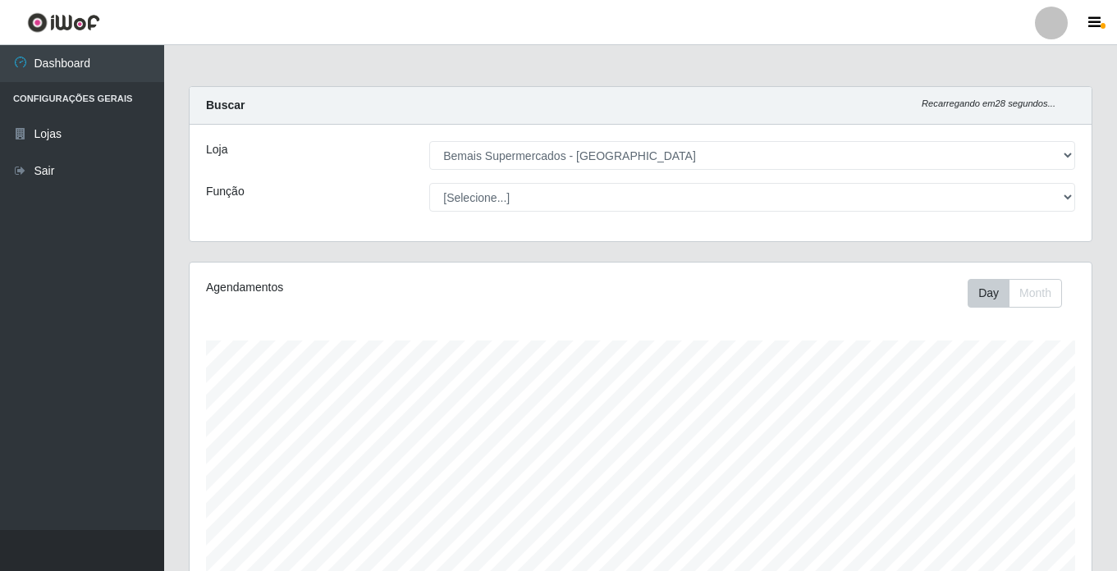
select select "250"
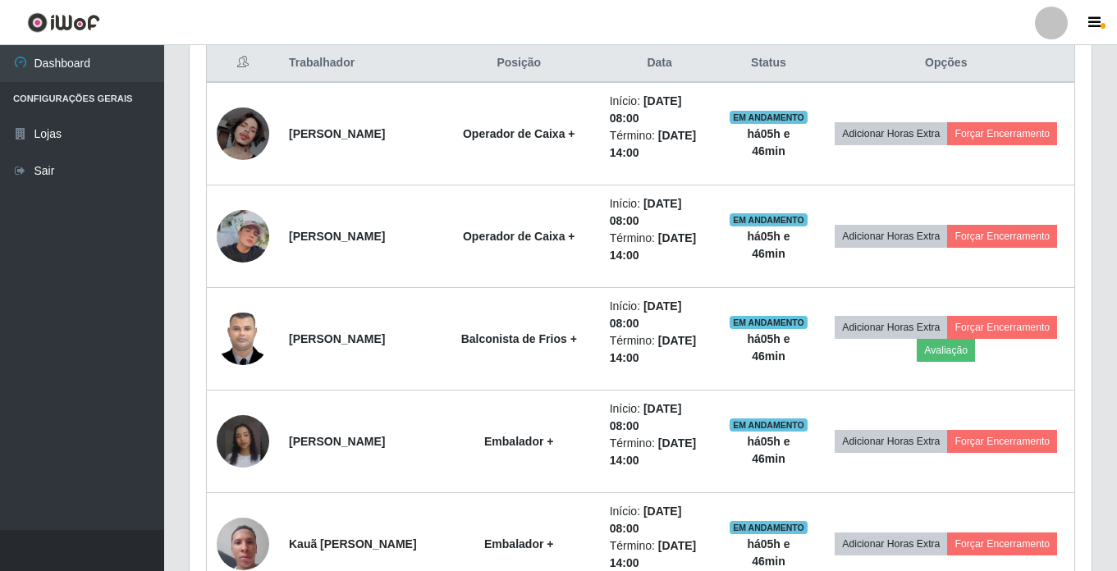
scroll to position [656, 0]
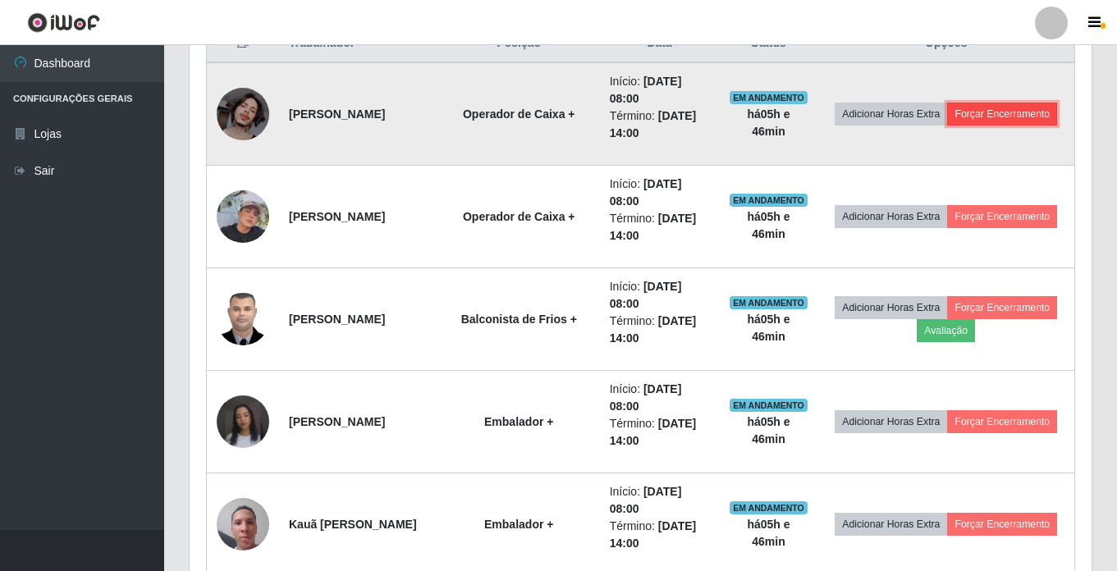
click at [971, 126] on button "Forçar Encerramento" at bounding box center [1002, 114] width 110 height 23
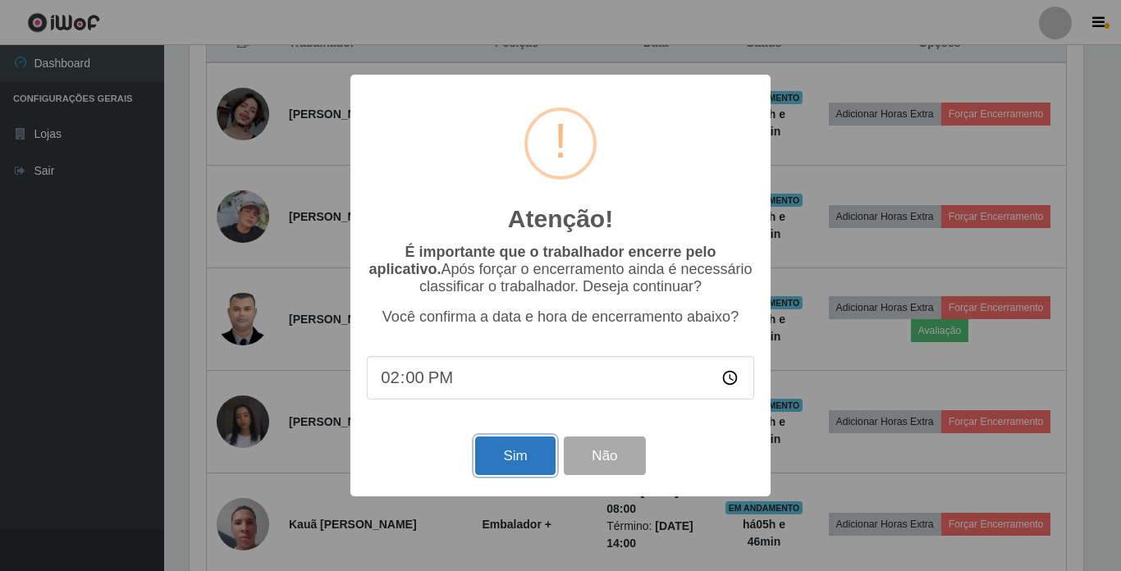
click at [536, 461] on button "Sim" at bounding box center [515, 455] width 80 height 39
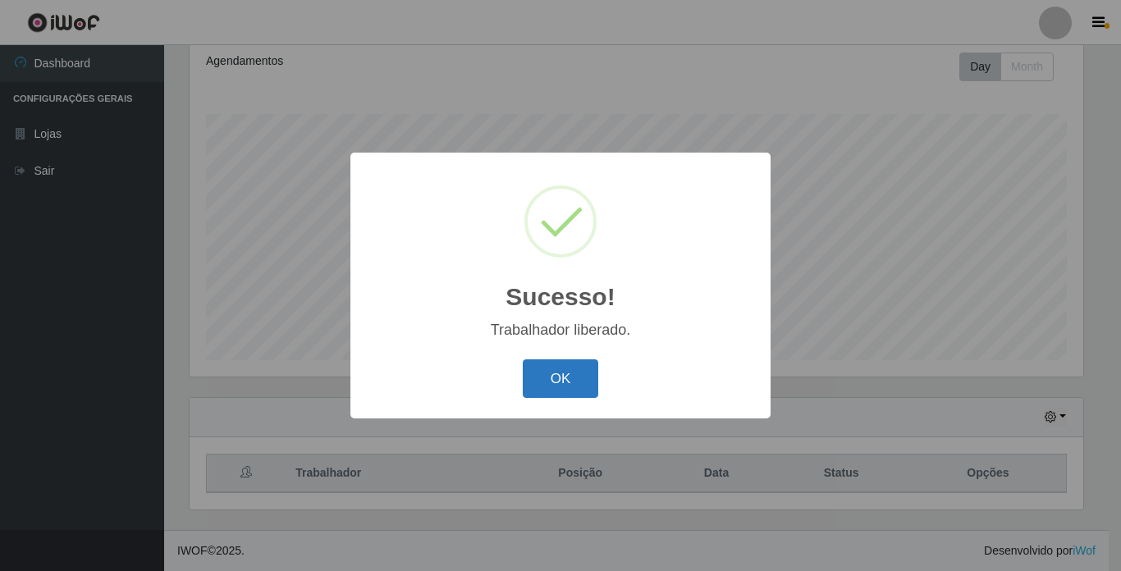
click at [555, 360] on button "OK" at bounding box center [561, 378] width 76 height 39
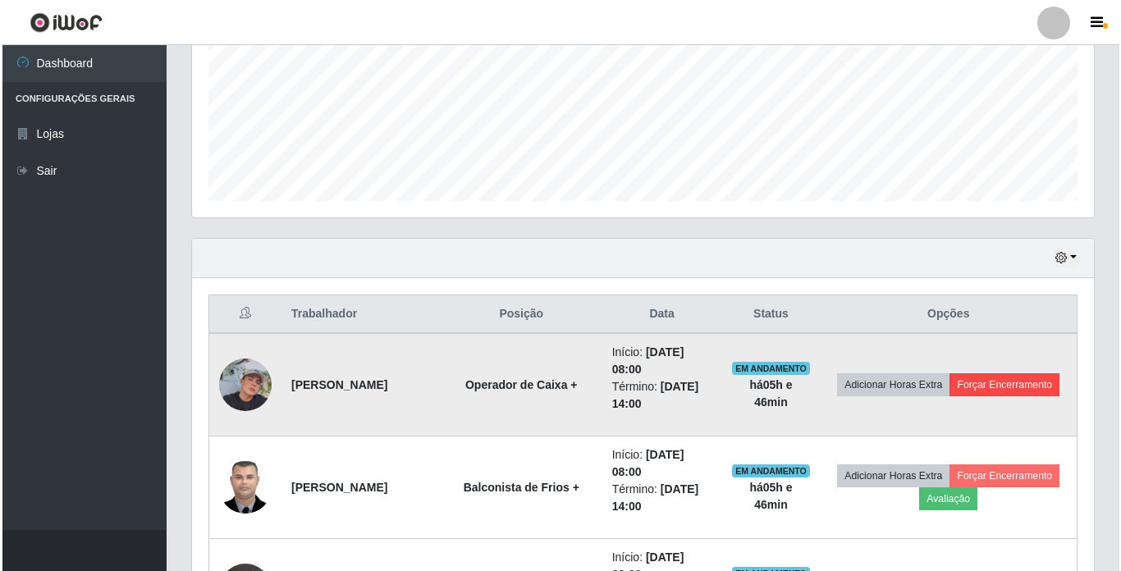
scroll to position [391, 0]
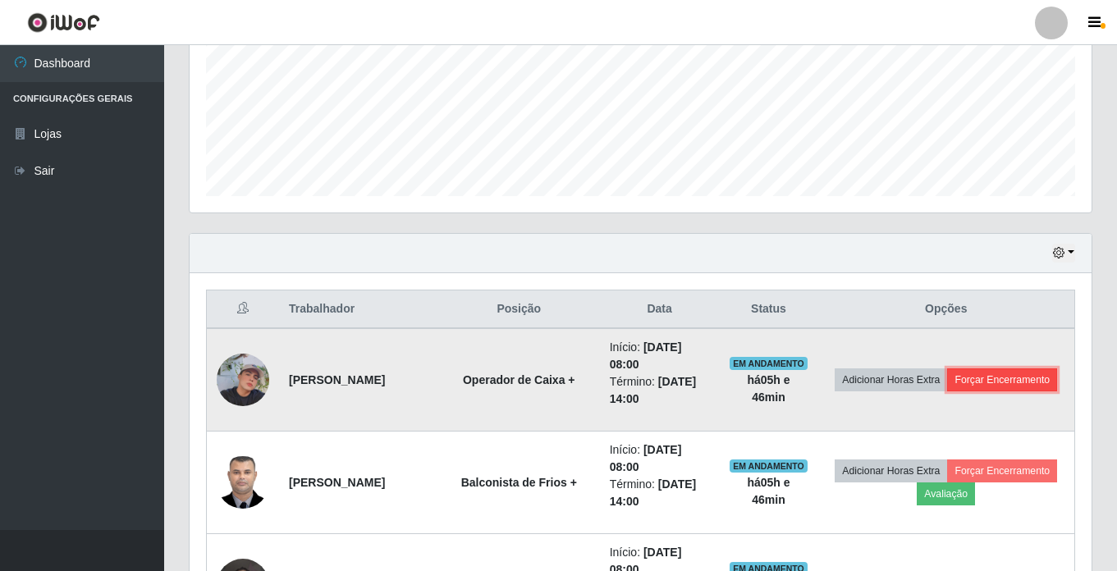
click at [980, 391] on button "Forçar Encerramento" at bounding box center [1002, 379] width 110 height 23
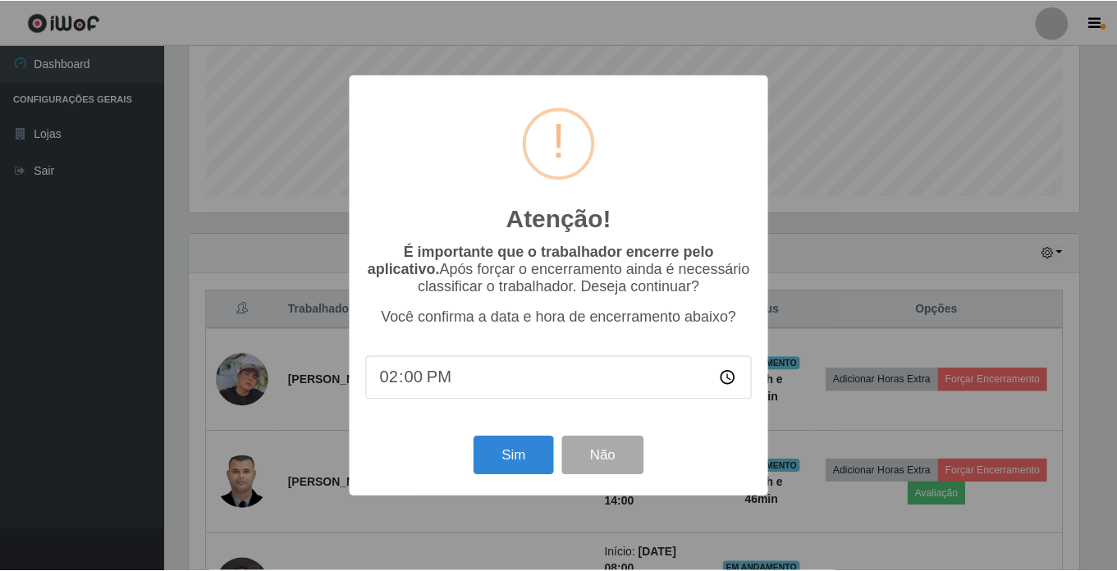
scroll to position [340, 893]
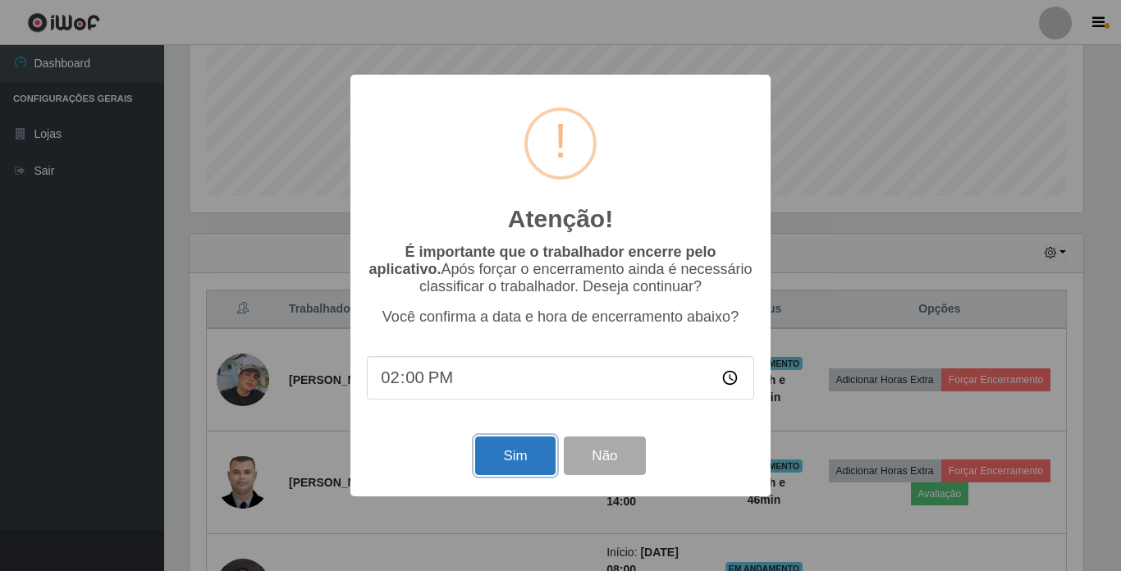
click at [487, 452] on button "Sim" at bounding box center [515, 455] width 80 height 39
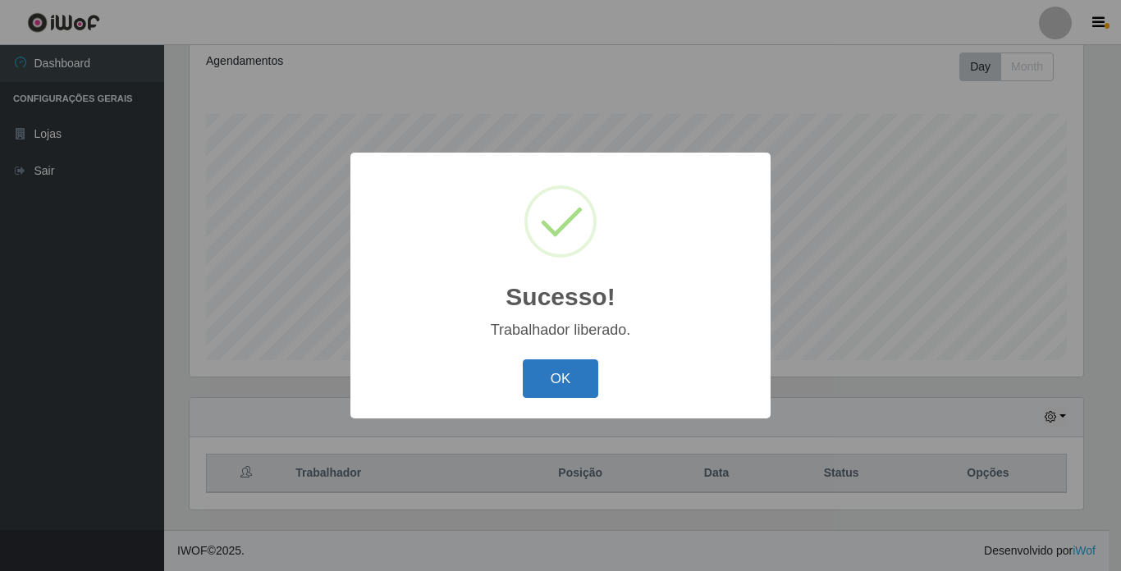
click at [530, 372] on button "OK" at bounding box center [561, 378] width 76 height 39
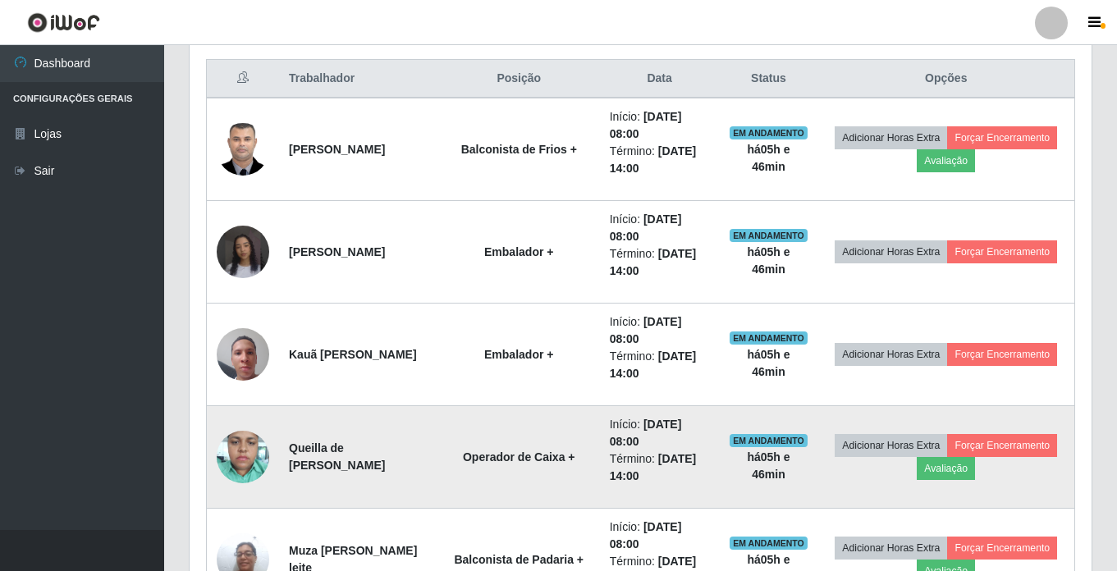
scroll to position [637, 0]
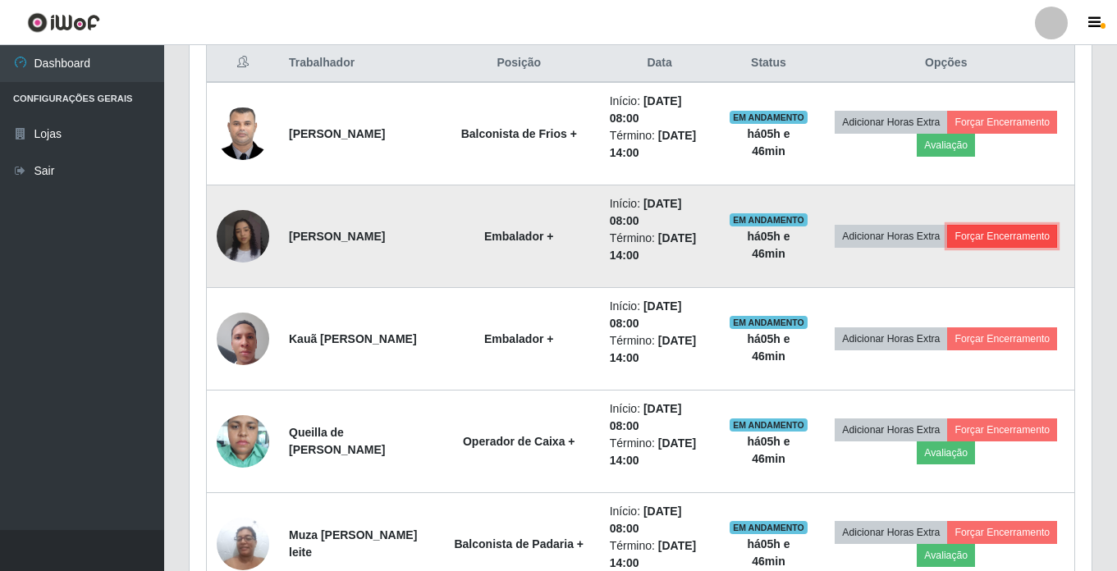
click at [947, 248] on button "Forçar Encerramento" at bounding box center [1002, 236] width 110 height 23
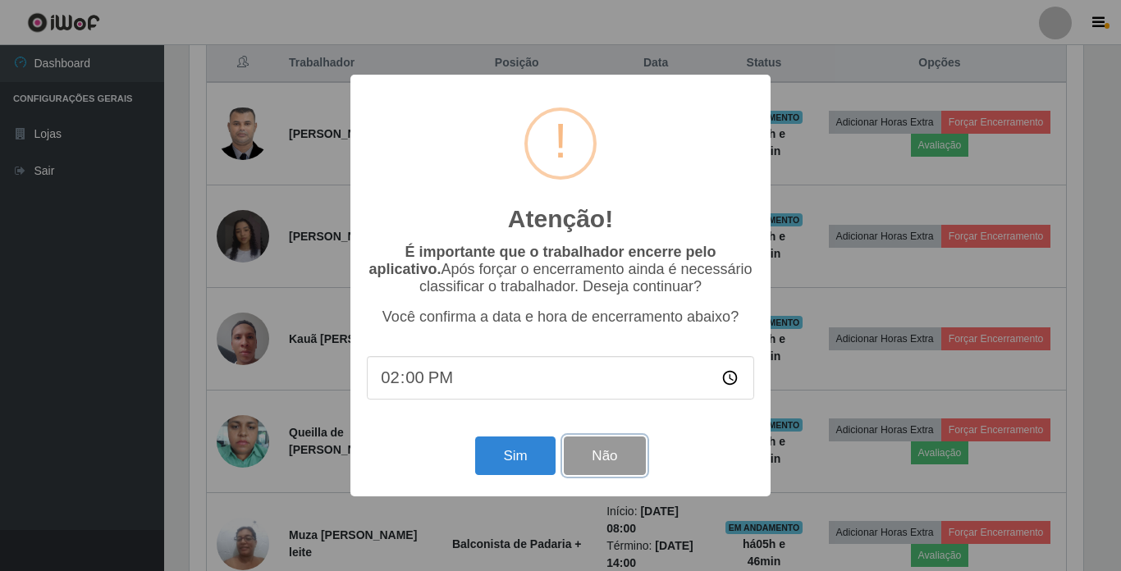
click at [615, 456] on button "Não" at bounding box center [604, 455] width 81 height 39
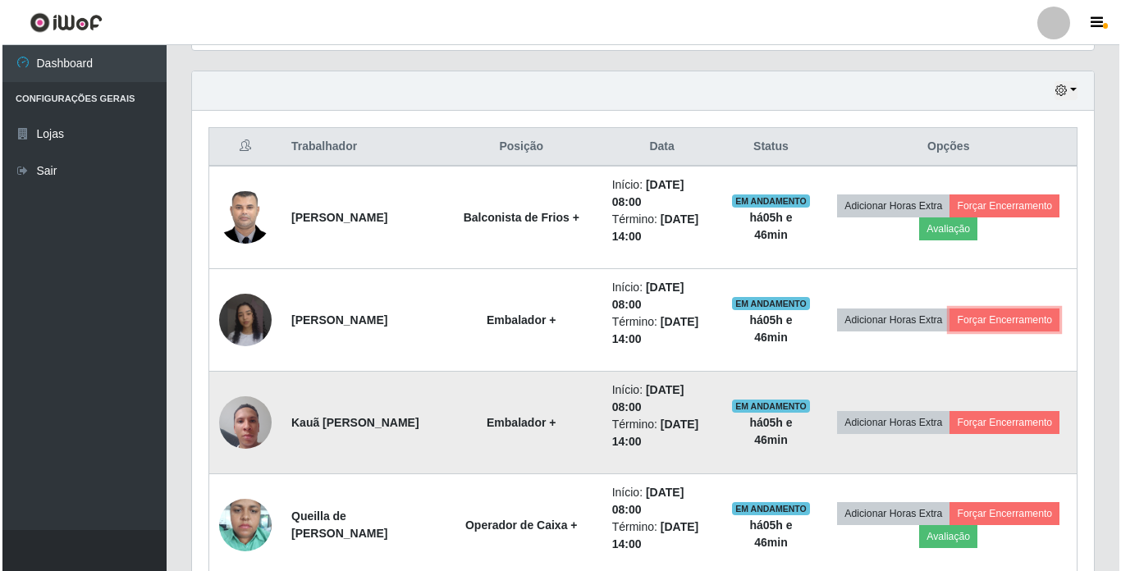
scroll to position [473, 0]
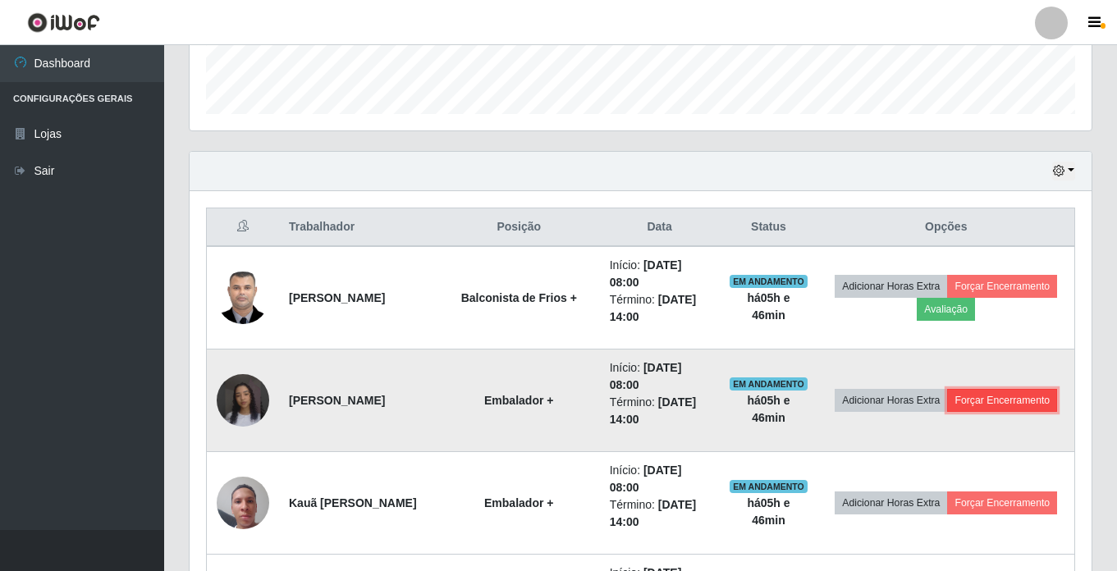
click at [947, 411] on button "Forçar Encerramento" at bounding box center [1002, 400] width 110 height 23
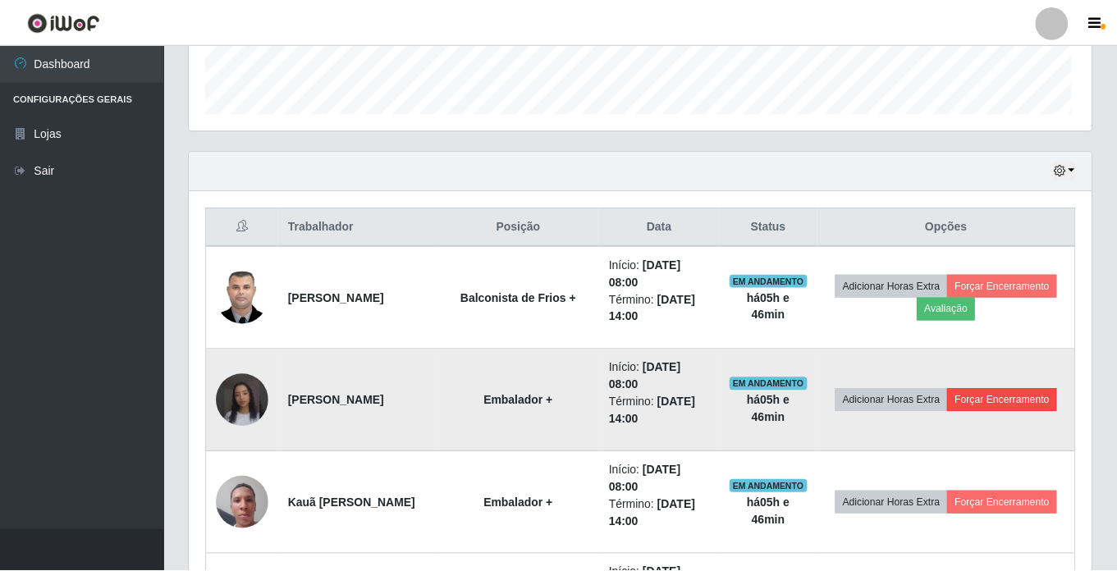
scroll to position [340, 893]
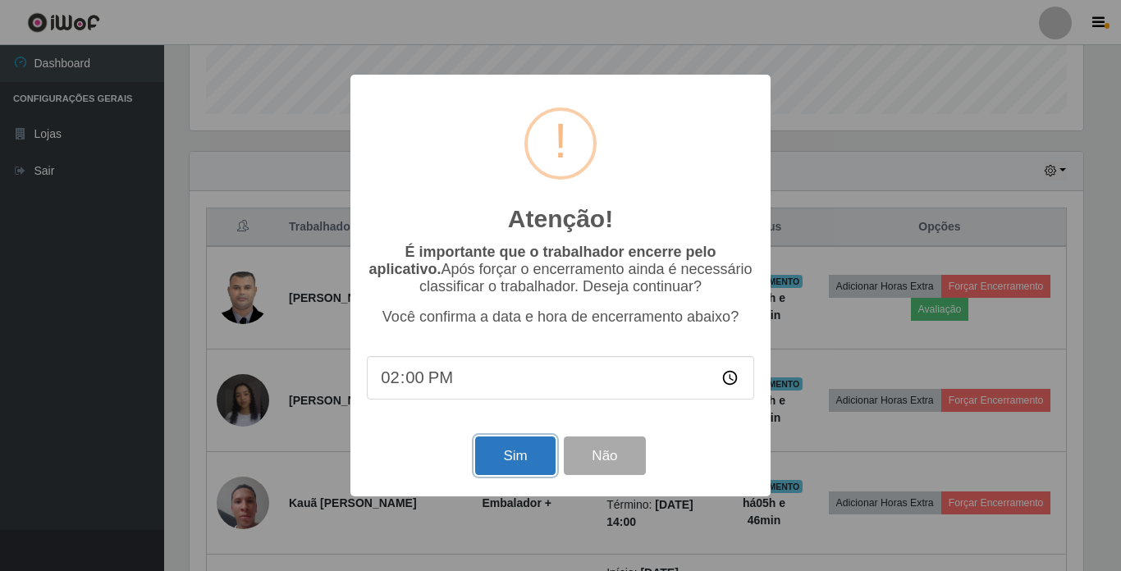
click at [498, 468] on button "Sim" at bounding box center [515, 455] width 80 height 39
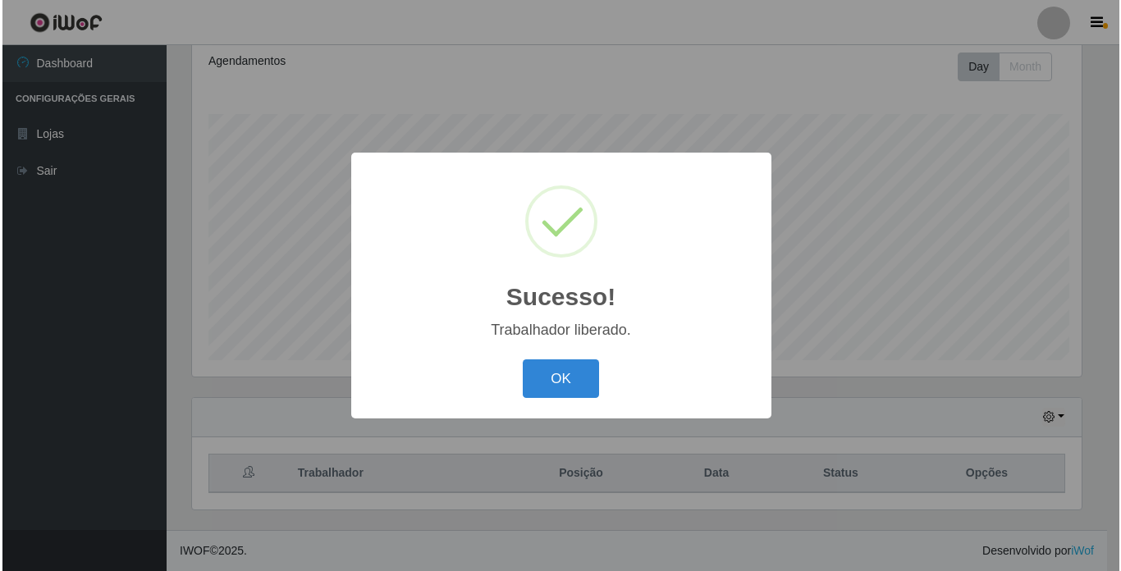
scroll to position [0, 0]
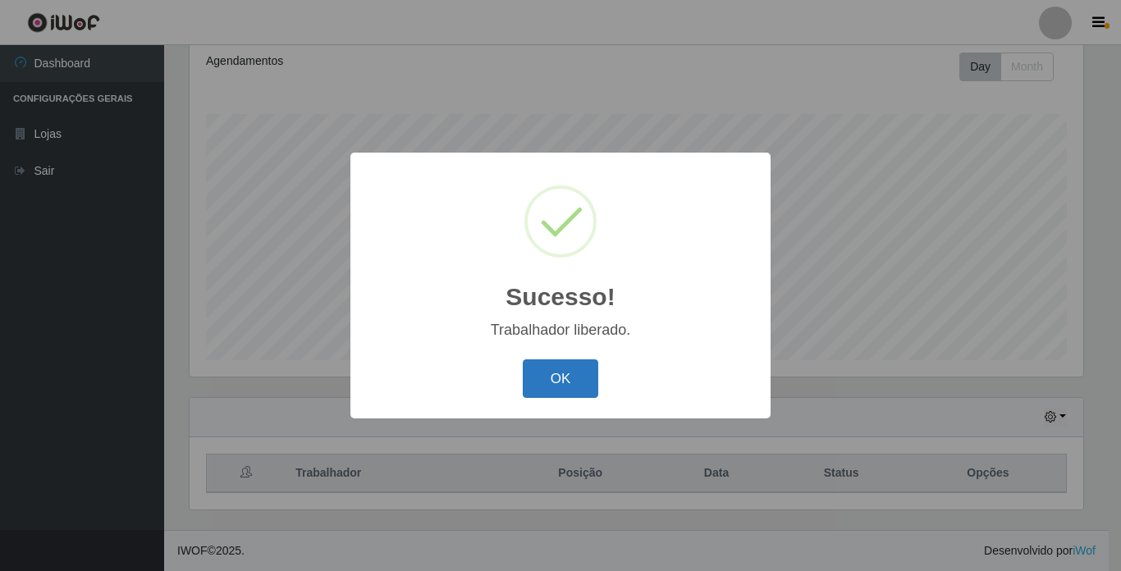
click at [569, 393] on button "OK" at bounding box center [561, 378] width 76 height 39
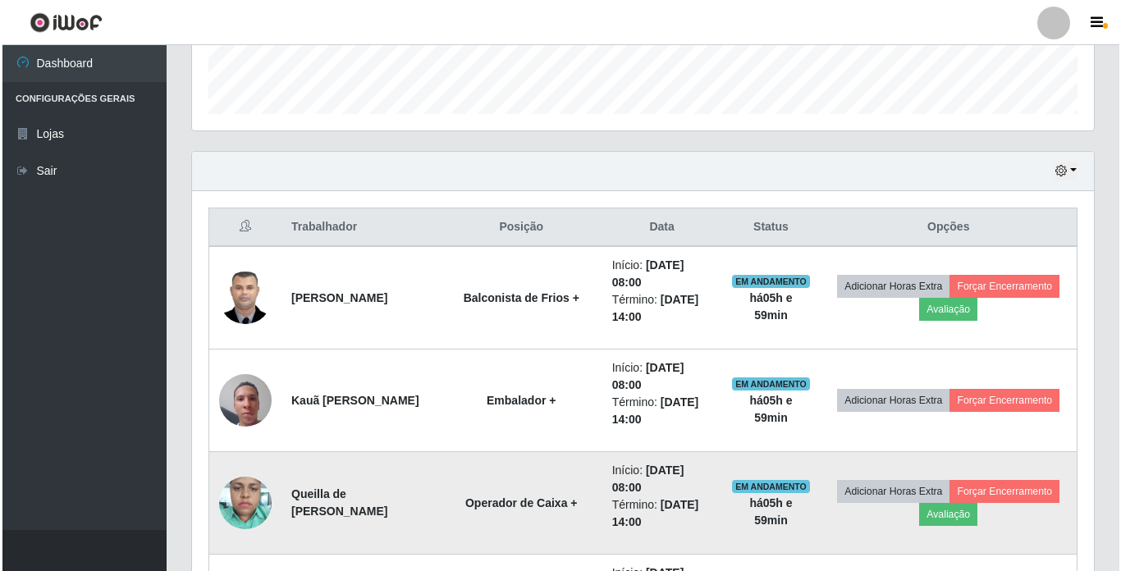
scroll to position [391, 0]
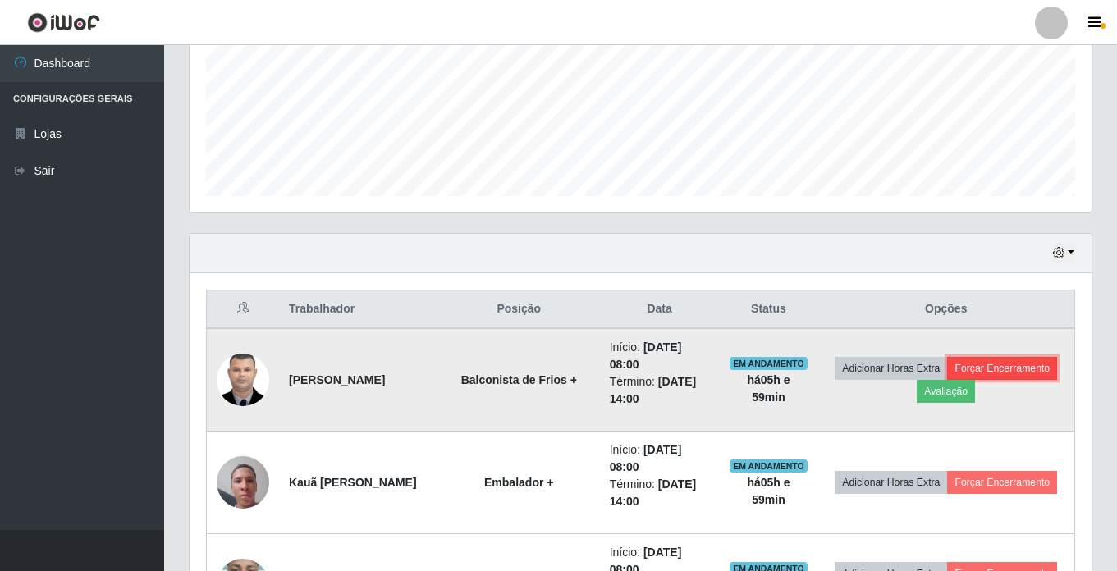
click at [947, 380] on button "Forçar Encerramento" at bounding box center [1002, 368] width 110 height 23
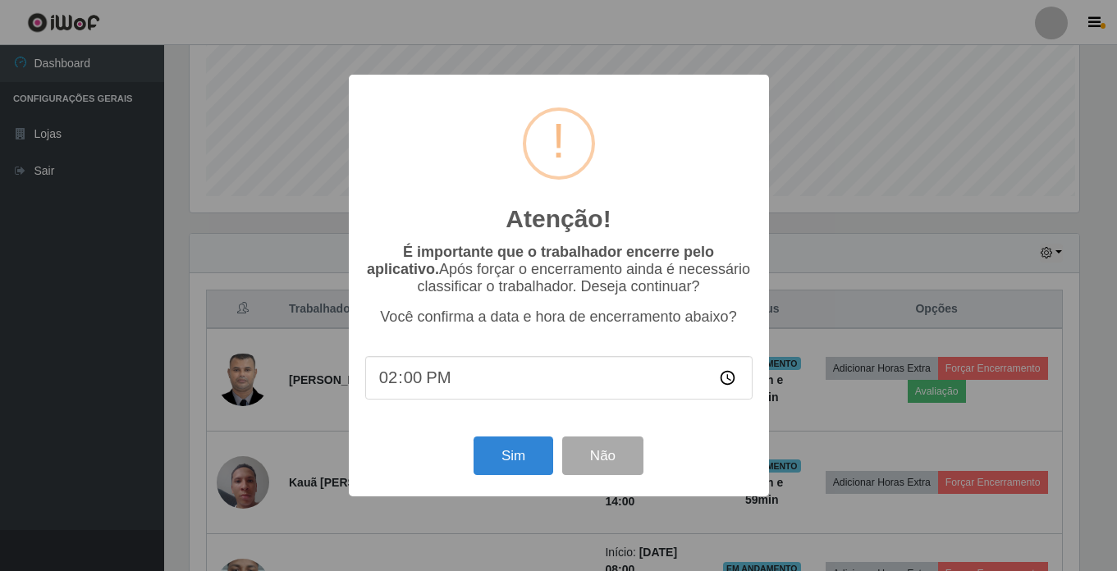
scroll to position [340, 893]
click at [507, 458] on button "Sim" at bounding box center [515, 455] width 80 height 39
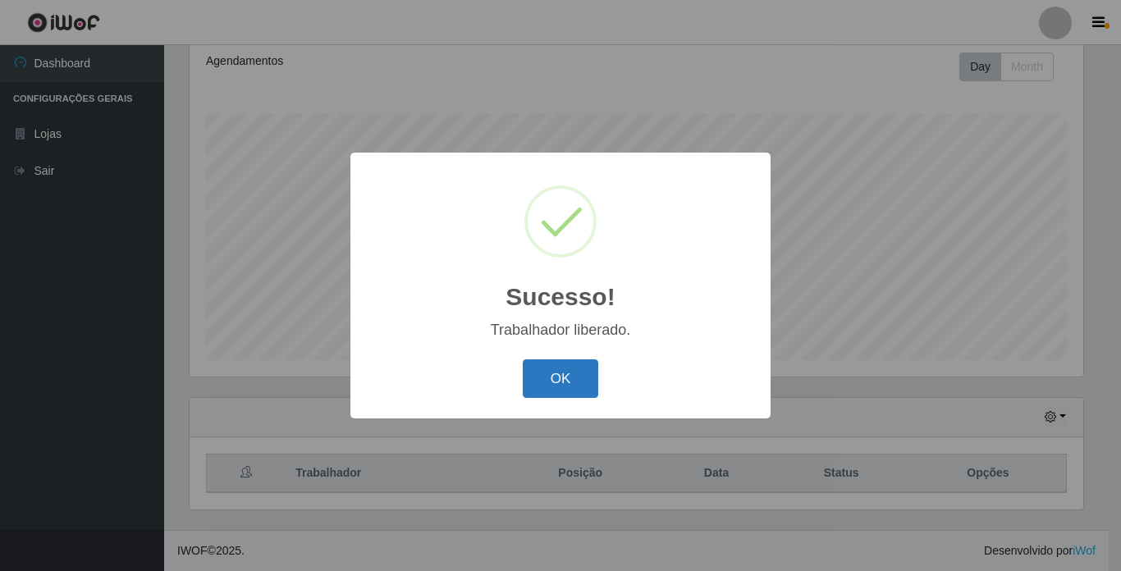
click at [567, 372] on button "OK" at bounding box center [561, 378] width 76 height 39
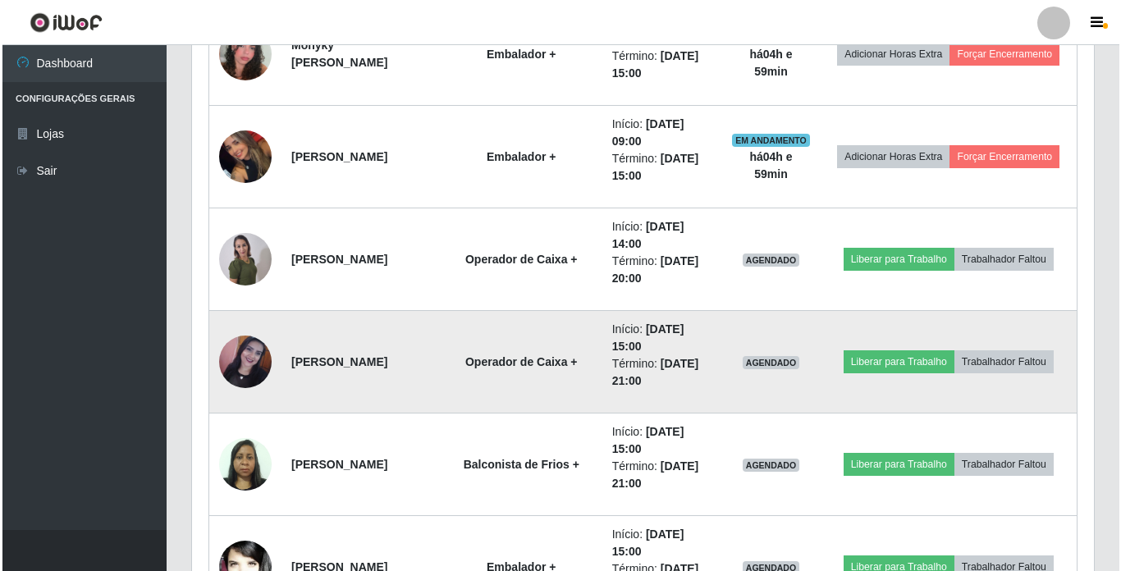
scroll to position [1129, 0]
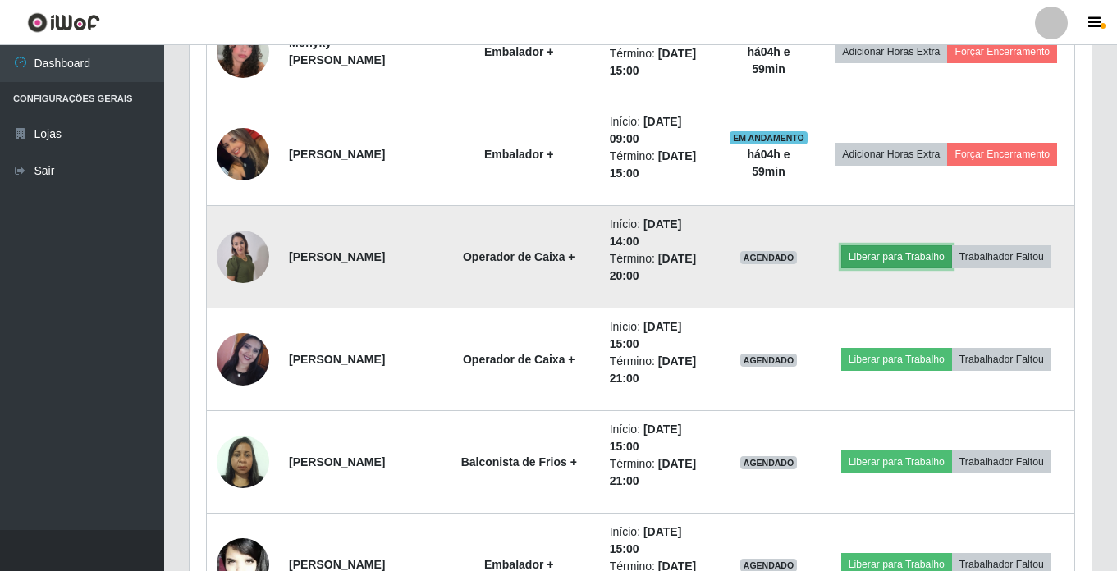
click at [927, 260] on button "Liberar para Trabalho" at bounding box center [896, 256] width 111 height 23
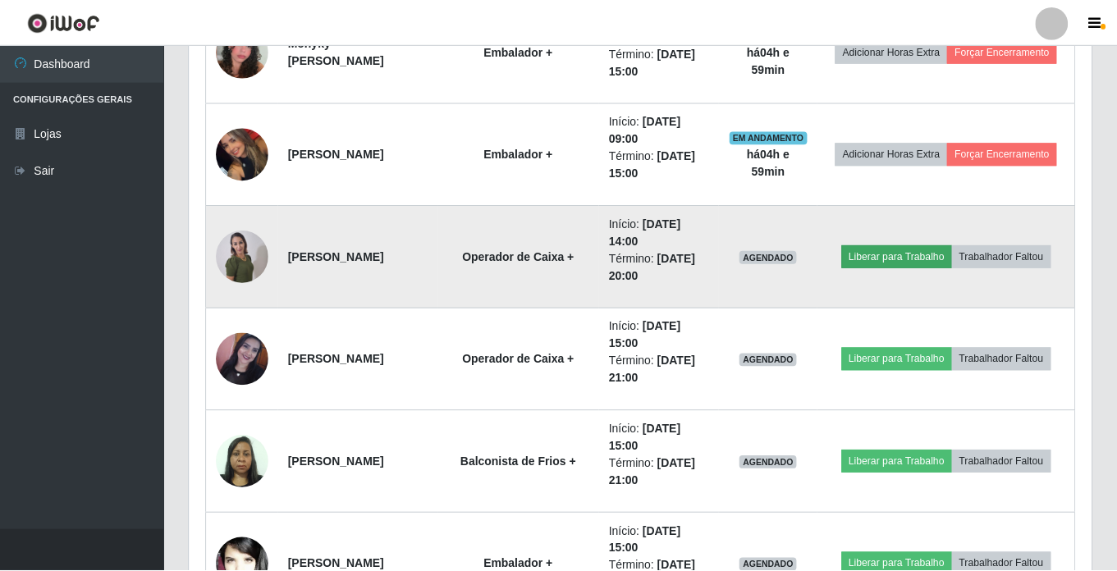
scroll to position [340, 893]
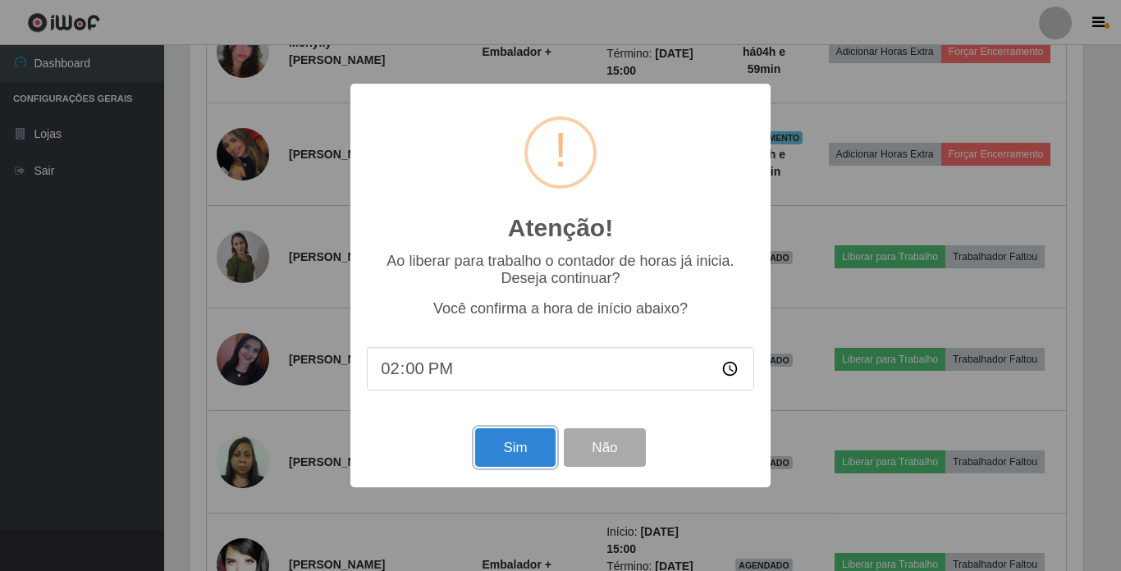
click at [504, 450] on button "Sim" at bounding box center [515, 447] width 80 height 39
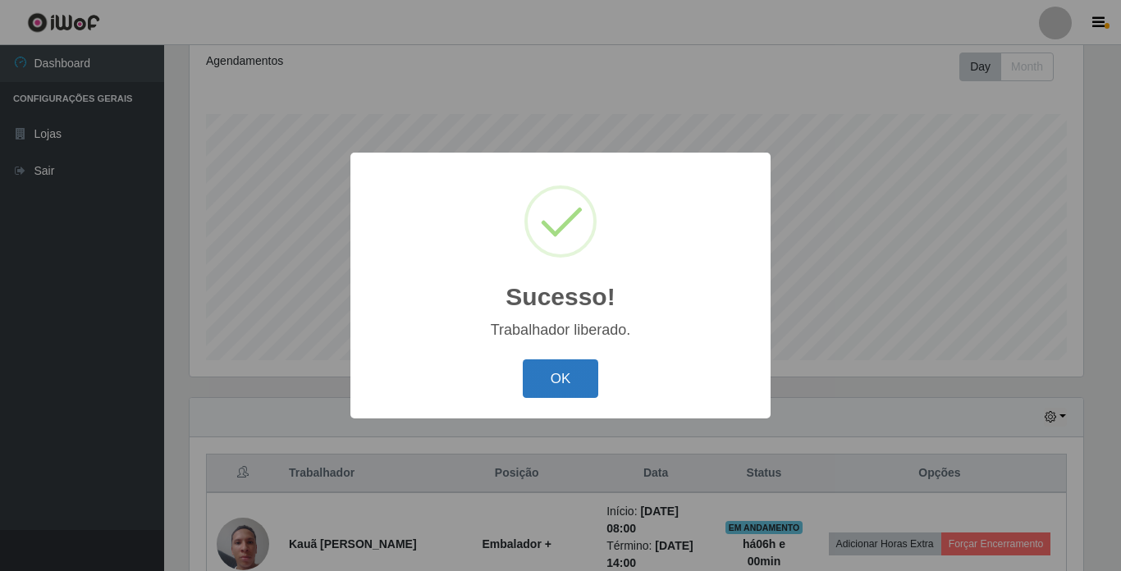
drag, startPoint x: 536, startPoint y: 383, endPoint x: 723, endPoint y: 565, distance: 261.1
click at [539, 386] on button "OK" at bounding box center [561, 378] width 76 height 39
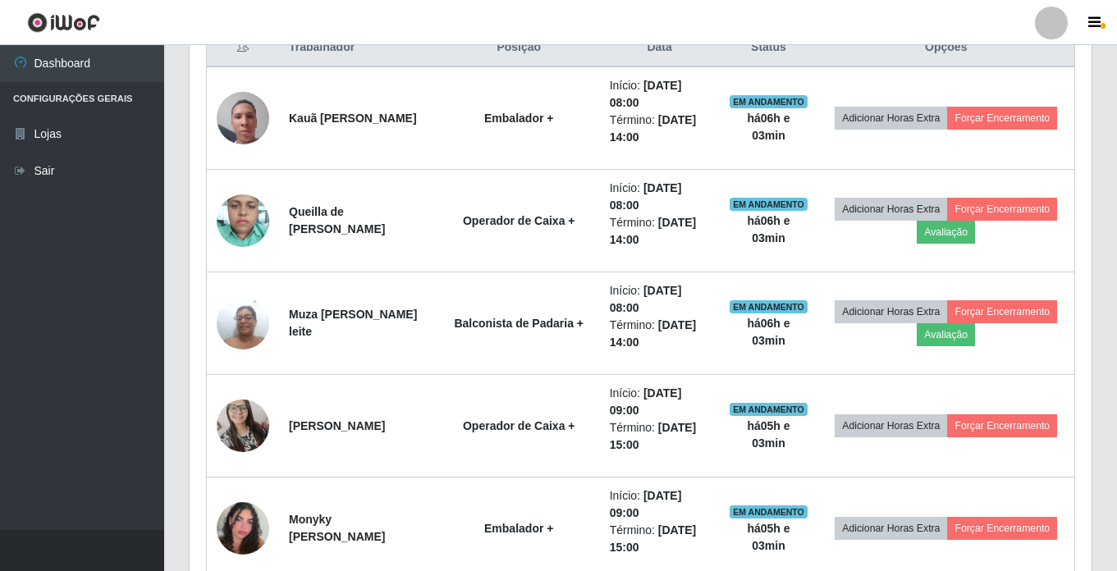
scroll to position [575, 0]
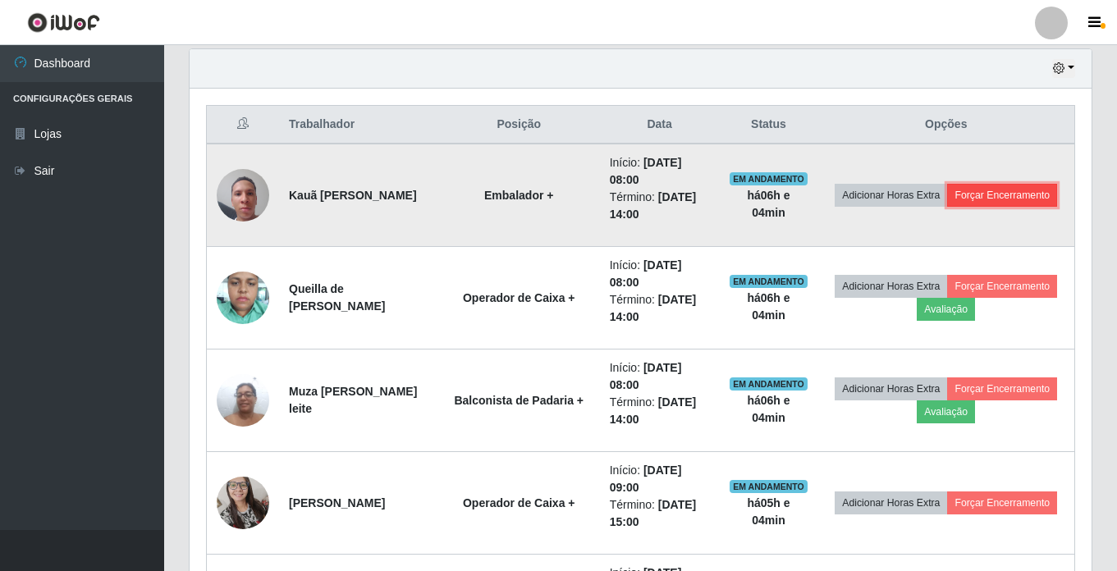
click at [1000, 207] on button "Forçar Encerramento" at bounding box center [1002, 195] width 110 height 23
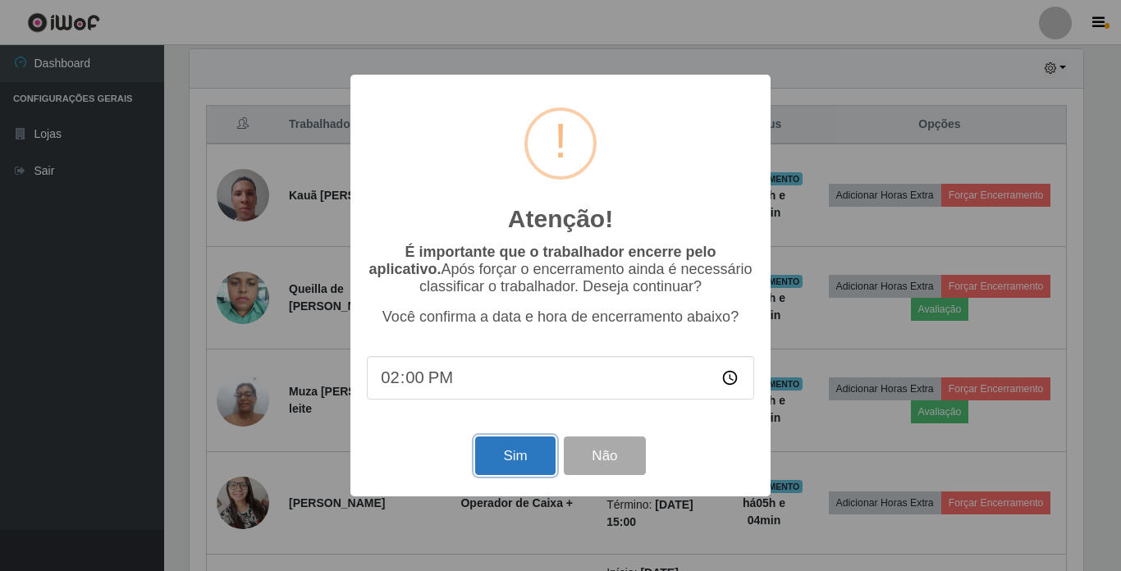
click at [508, 455] on button "Sim" at bounding box center [515, 455] width 80 height 39
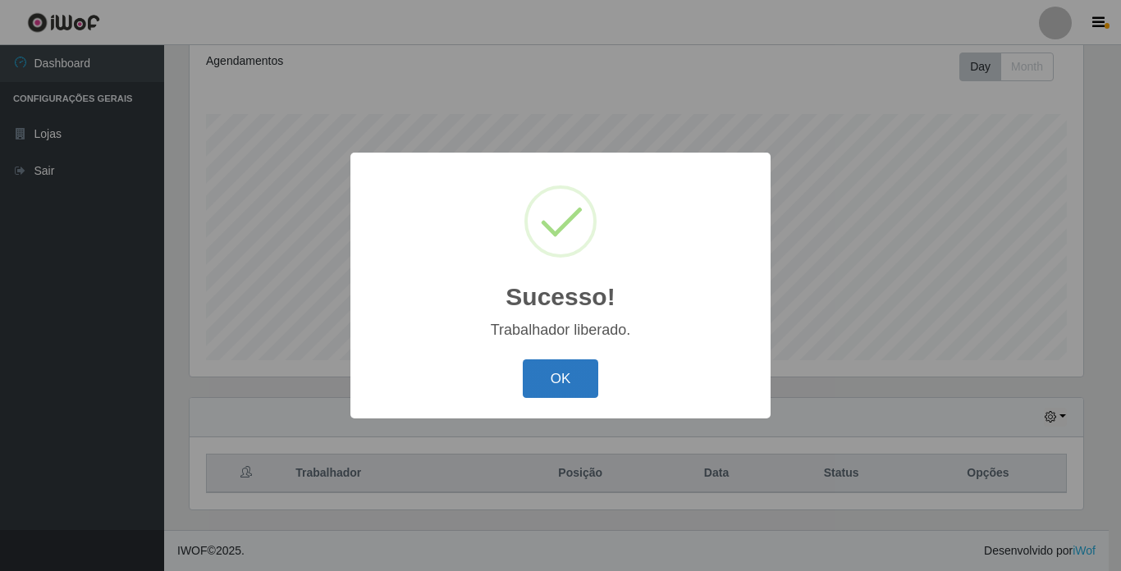
click at [580, 382] on button "OK" at bounding box center [561, 378] width 76 height 39
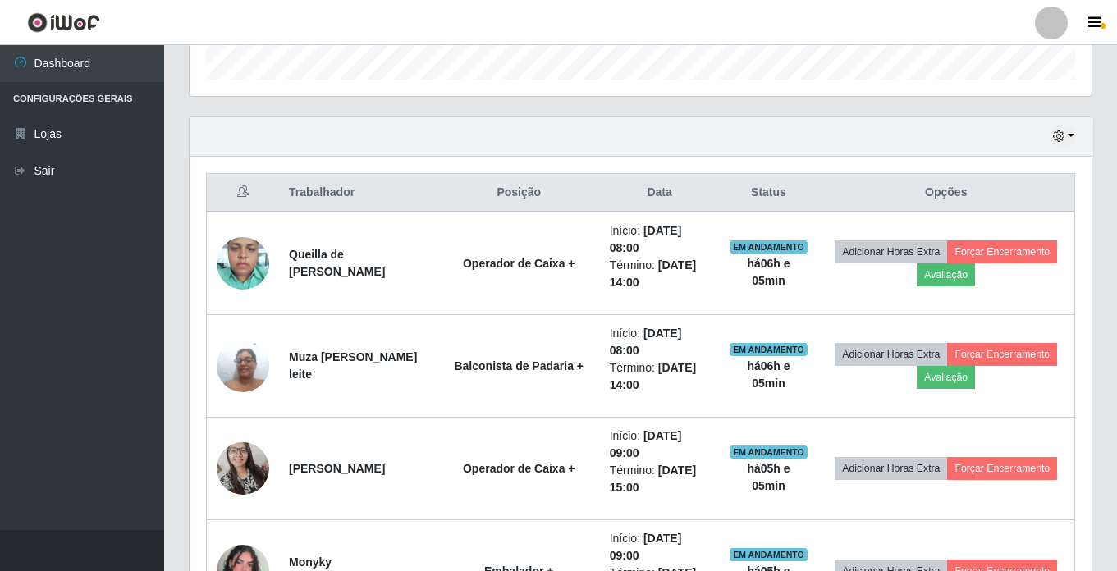
scroll to position [555, 0]
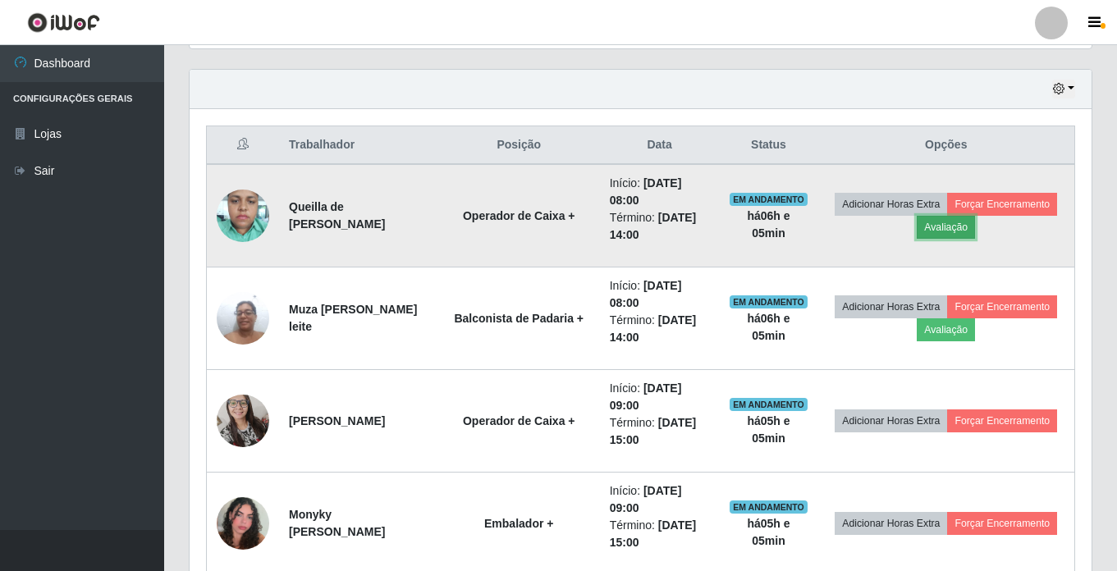
click at [975, 226] on button "Avaliação" at bounding box center [945, 227] width 58 height 23
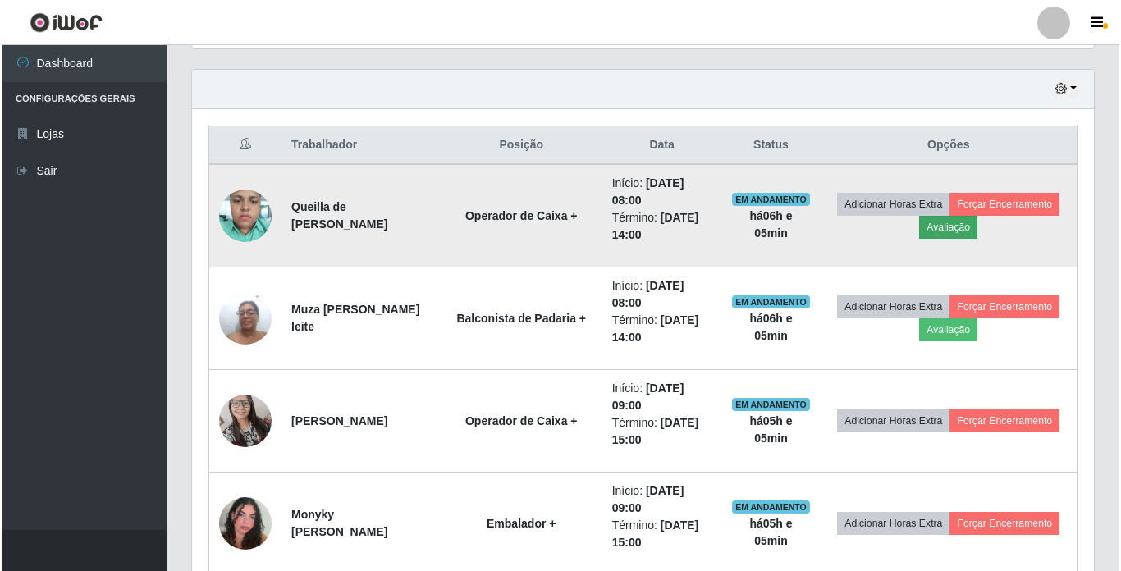
scroll to position [340, 893]
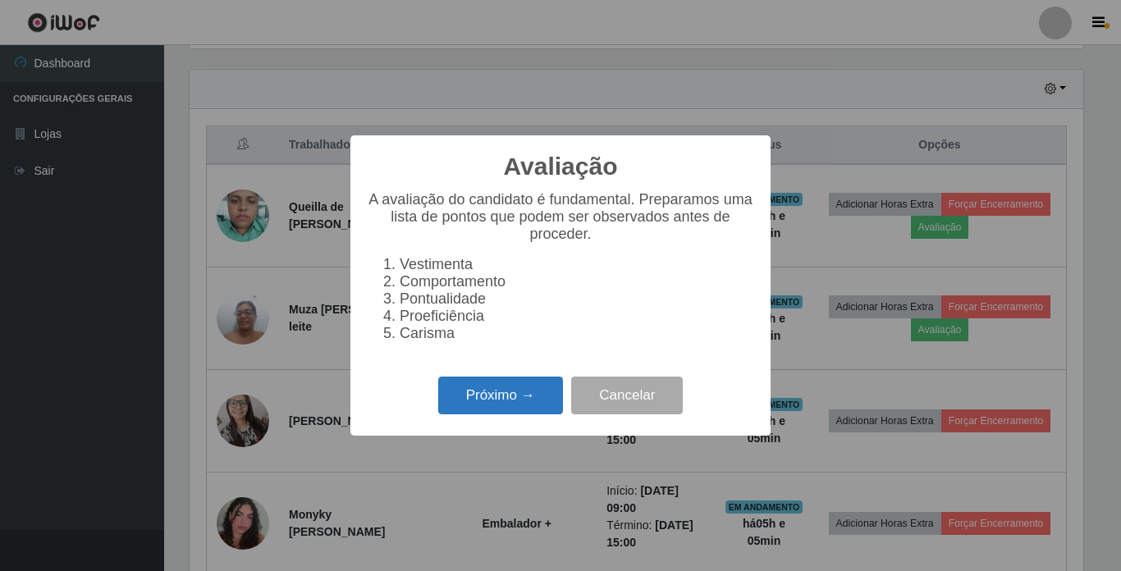
click at [537, 415] on button "Próximo →" at bounding box center [500, 396] width 125 height 39
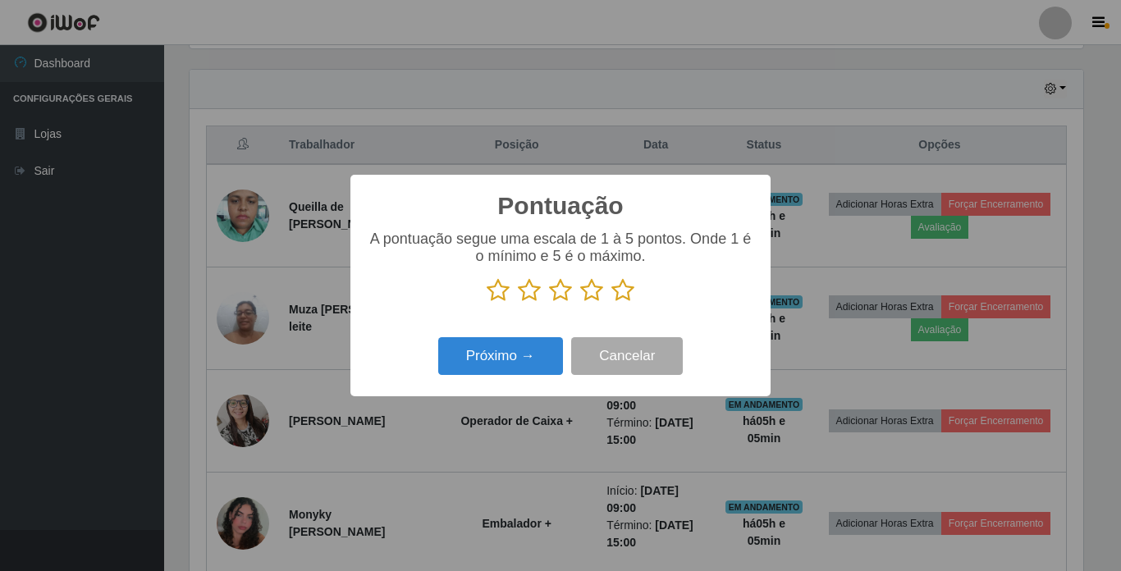
scroll to position [820072, 819519]
drag, startPoint x: 618, startPoint y: 293, endPoint x: 562, endPoint y: 344, distance: 75.5
click at [617, 295] on icon at bounding box center [622, 290] width 23 height 25
click at [611, 303] on input "radio" at bounding box center [611, 303] width 0 height 0
click at [525, 369] on button "Próximo →" at bounding box center [500, 356] width 125 height 39
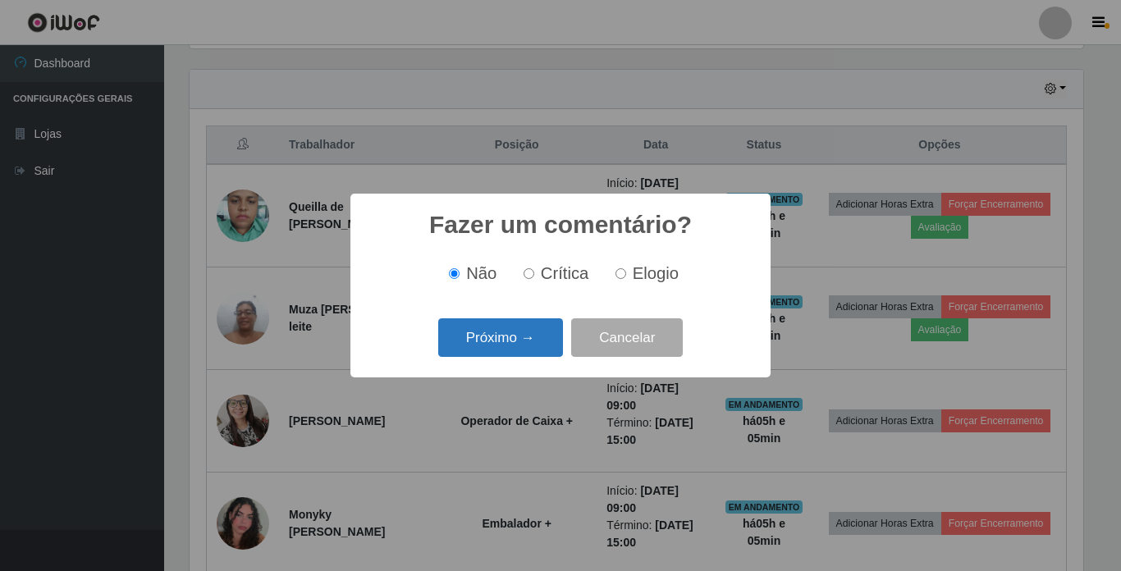
click at [518, 349] on button "Próximo →" at bounding box center [500, 337] width 125 height 39
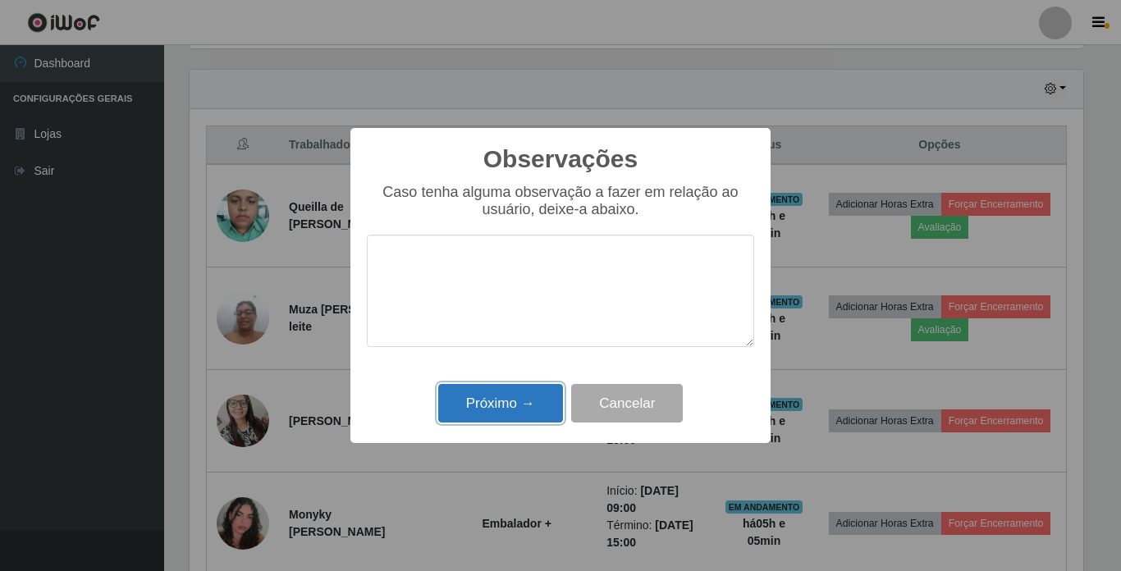
click at [514, 390] on button "Próximo →" at bounding box center [500, 403] width 125 height 39
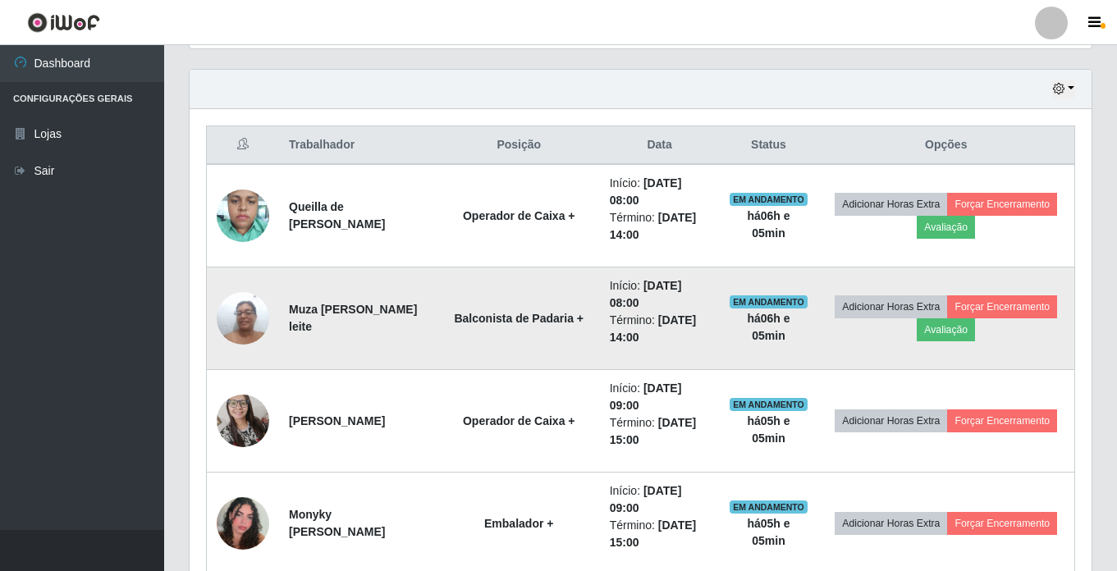
scroll to position [340, 902]
click at [947, 318] on button "Forçar Encerramento" at bounding box center [1002, 306] width 110 height 23
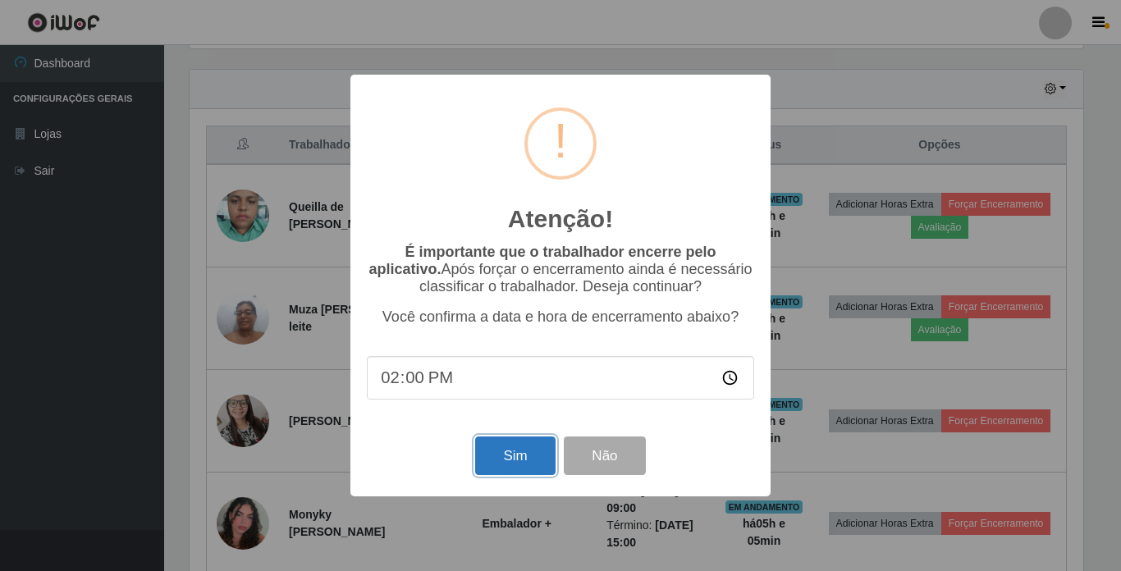
drag, startPoint x: 522, startPoint y: 465, endPoint x: 524, endPoint y: 450, distance: 15.8
click at [521, 466] on button "Sim" at bounding box center [515, 455] width 80 height 39
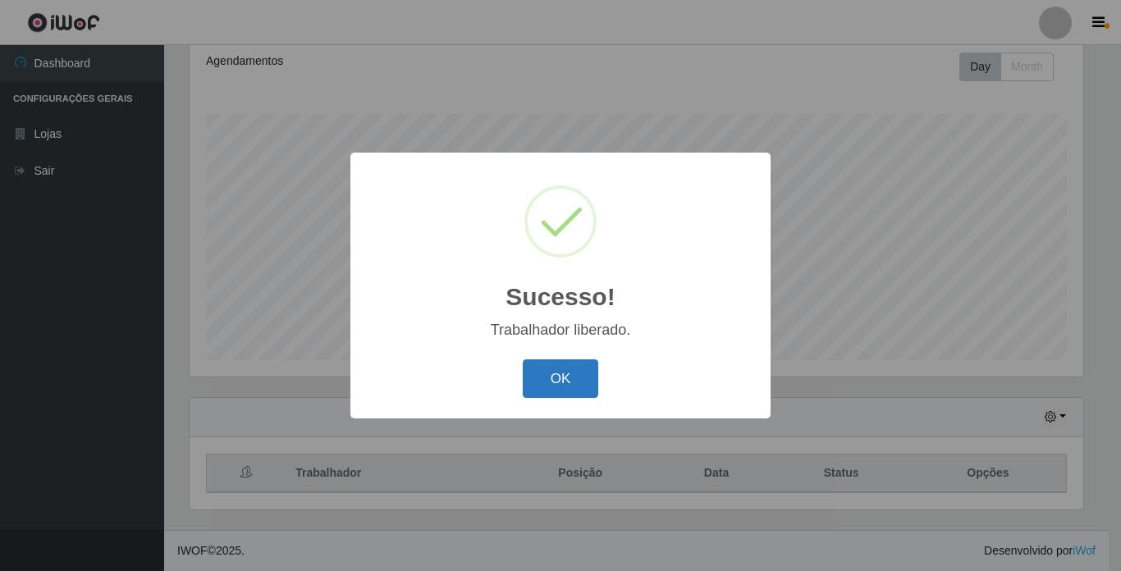
click at [568, 368] on button "OK" at bounding box center [561, 378] width 76 height 39
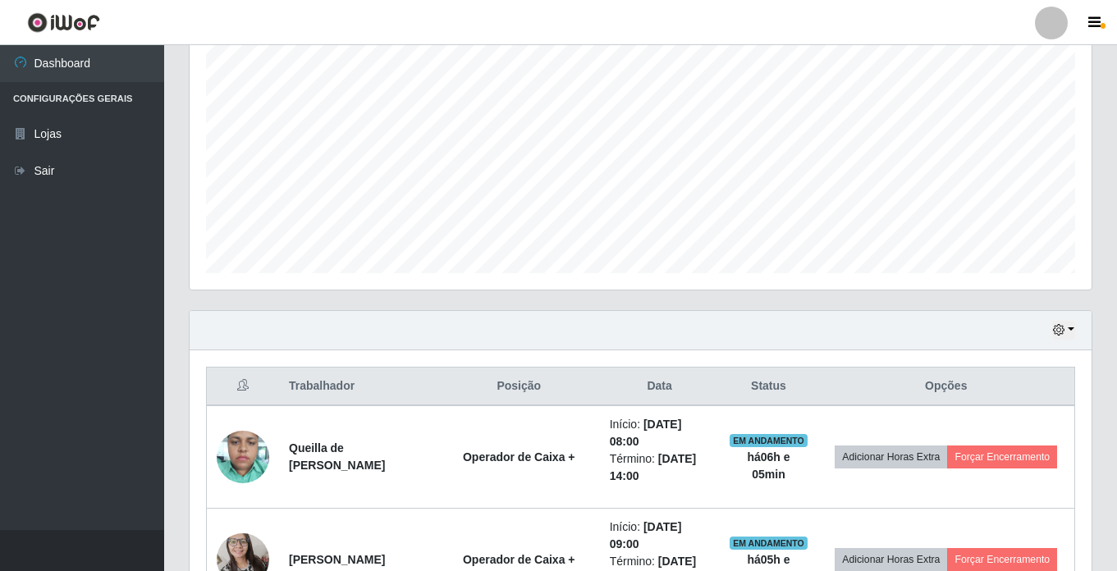
scroll to position [473, 0]
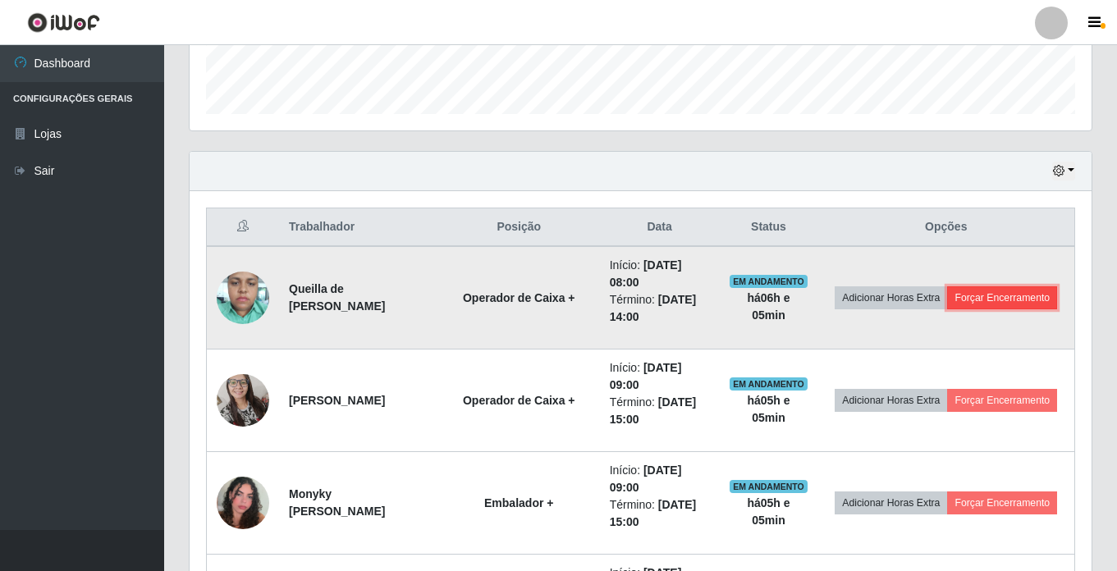
click at [958, 308] on button "Forçar Encerramento" at bounding box center [1002, 297] width 110 height 23
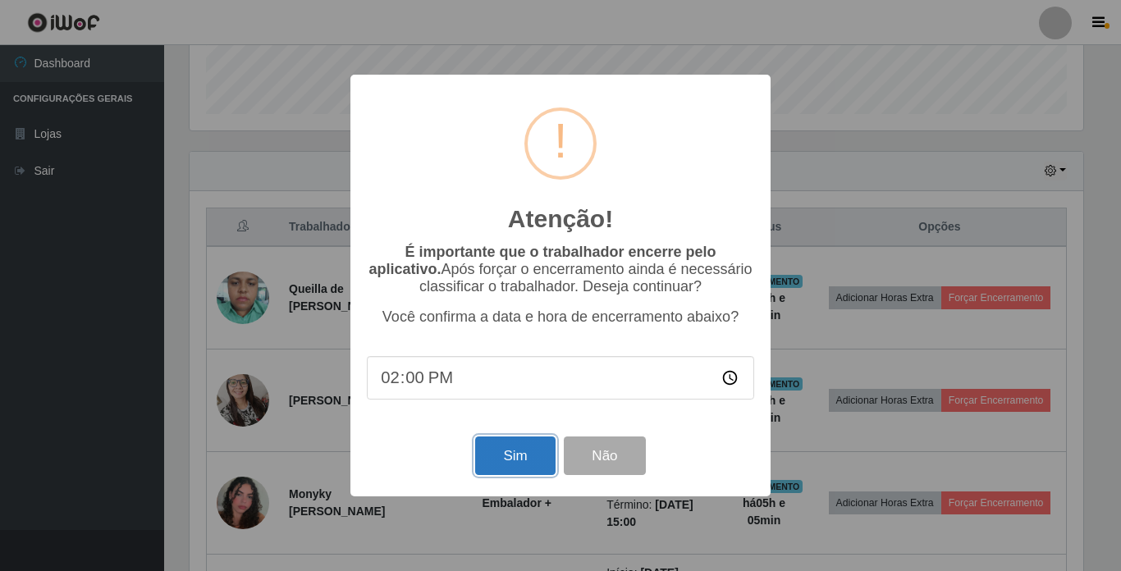
click at [532, 447] on button "Sim" at bounding box center [515, 455] width 80 height 39
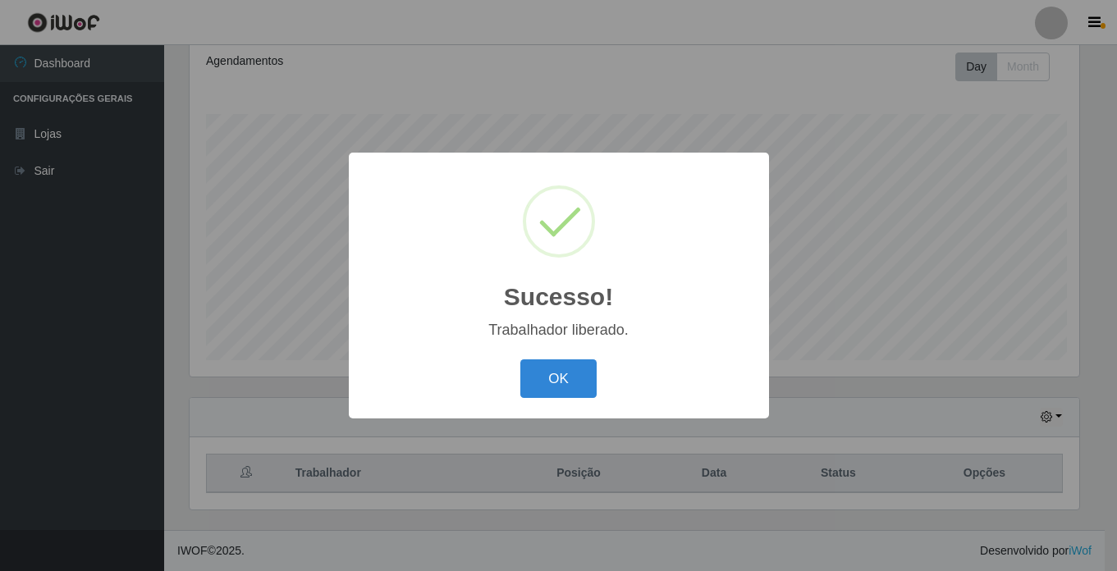
scroll to position [820072, 819519]
click at [559, 383] on button "OK" at bounding box center [561, 378] width 76 height 39
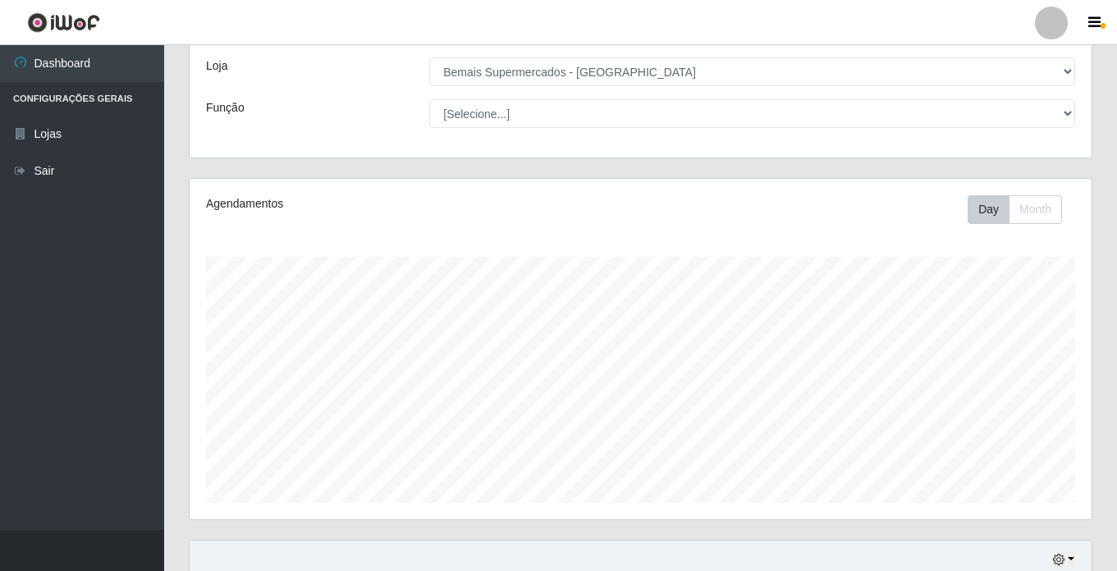
scroll to position [0, 0]
